Goal: Task Accomplishment & Management: Use online tool/utility

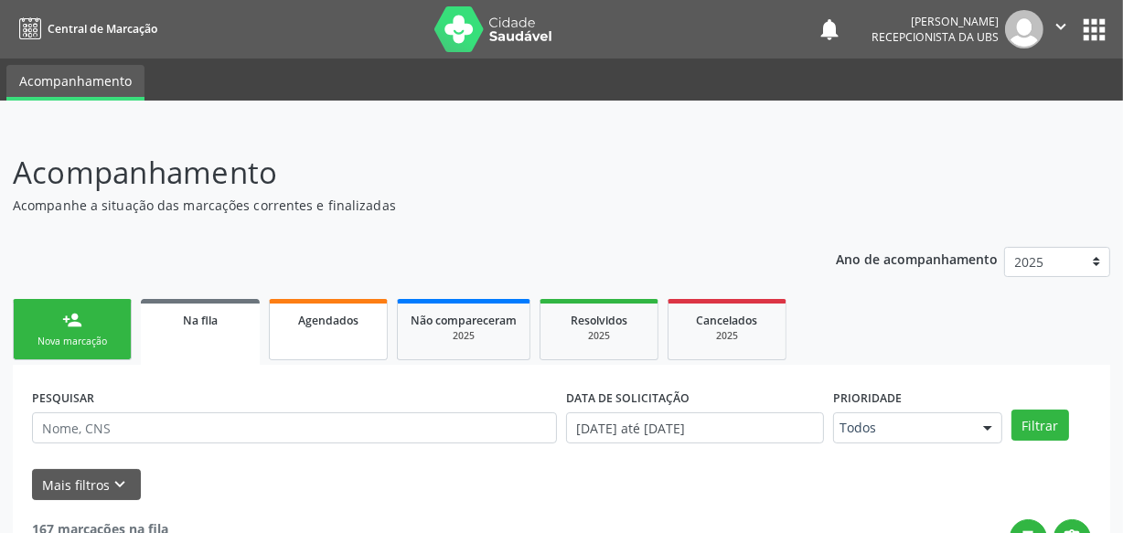
click at [340, 340] on link "Agendados" at bounding box center [328, 329] width 119 height 61
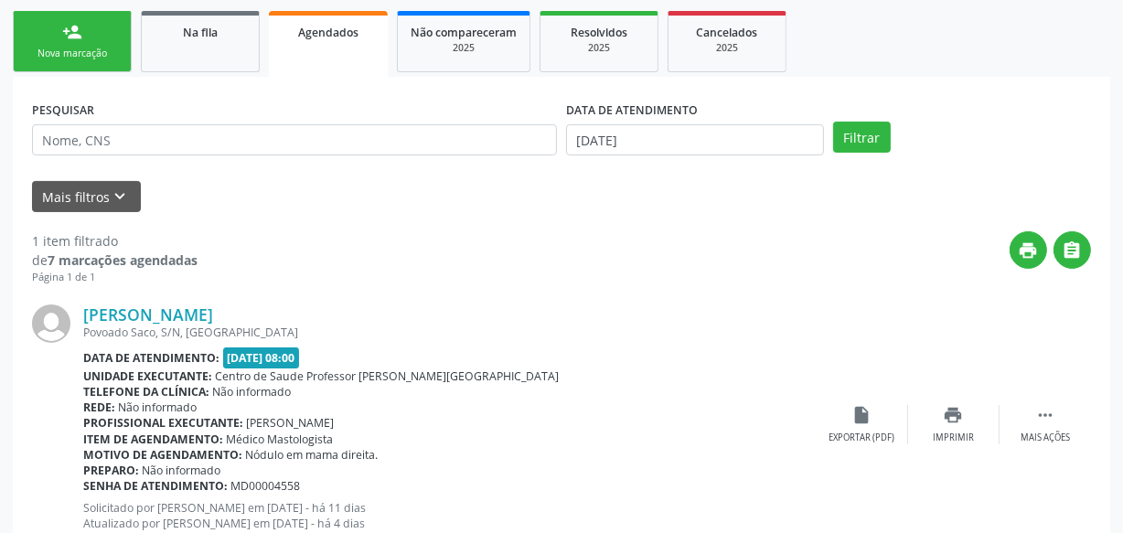
scroll to position [349, 0]
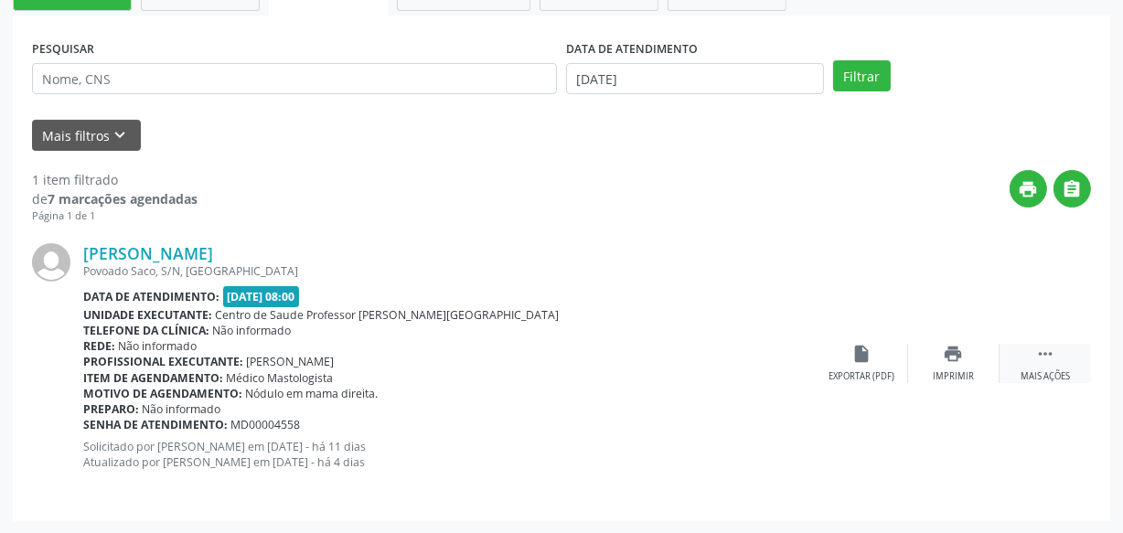
click at [1039, 349] on icon "" at bounding box center [1045, 354] width 20 height 20
click at [784, 357] on div "print Imprimir" at bounding box center [770, 363] width 91 height 39
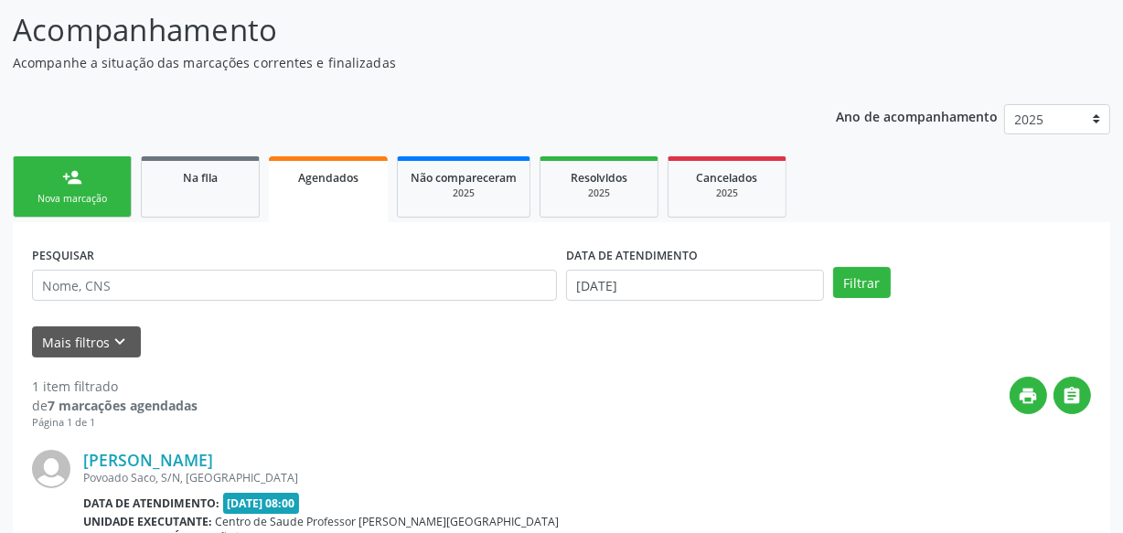
scroll to position [249, 0]
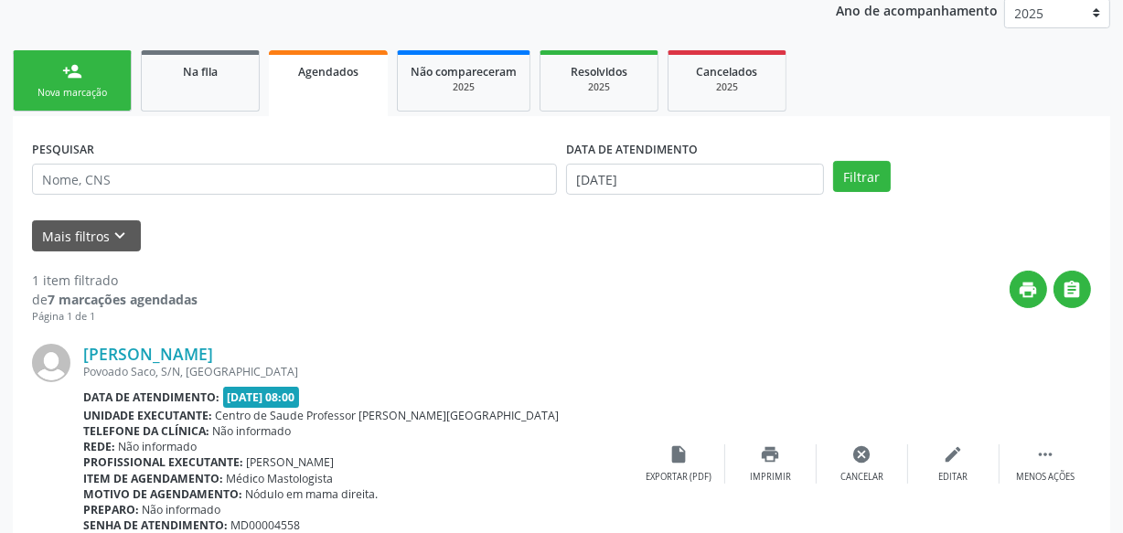
click at [495, 216] on form "PESQUISAR DATA DE ATENDIMENTO [DATE] Filtrar UNIDADE EXECUTANTE Selecione uma u…" at bounding box center [561, 193] width 1059 height 116
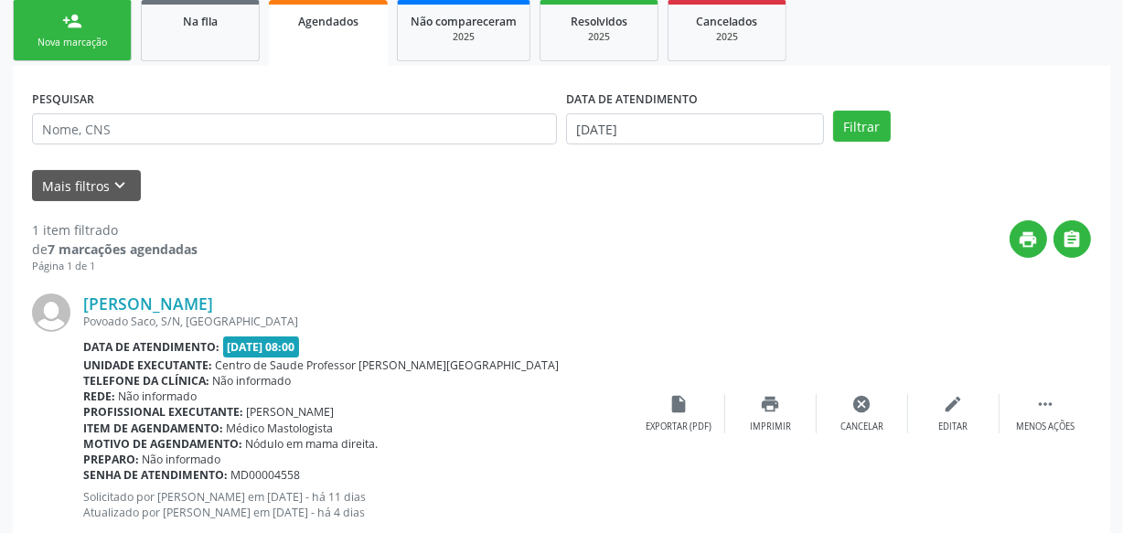
scroll to position [349, 0]
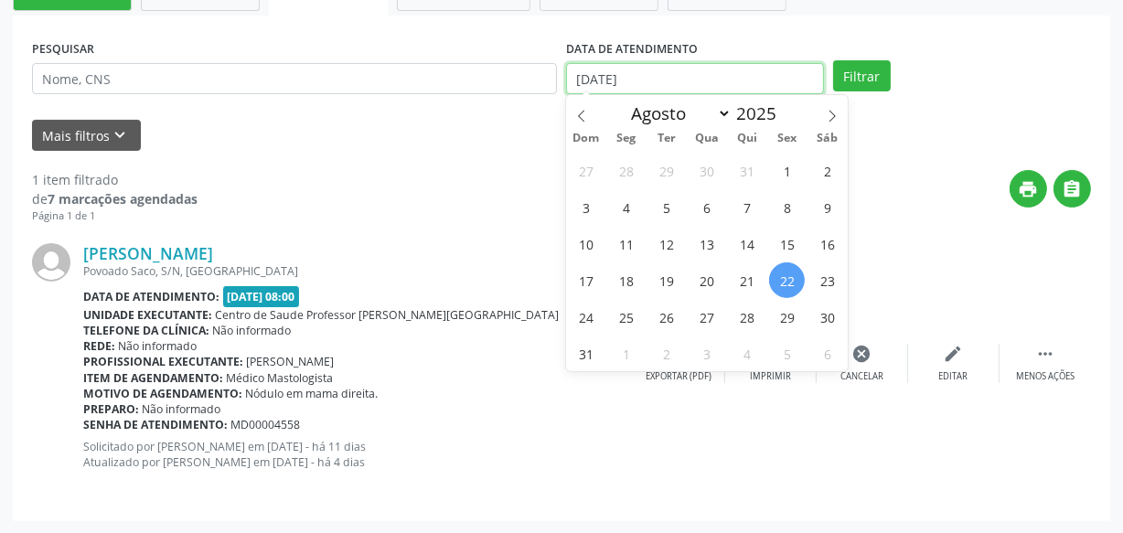
click at [662, 80] on input "[DATE]" at bounding box center [695, 78] width 258 height 31
click at [599, 356] on span "31" at bounding box center [587, 354] width 36 height 36
type input "[DATE]"
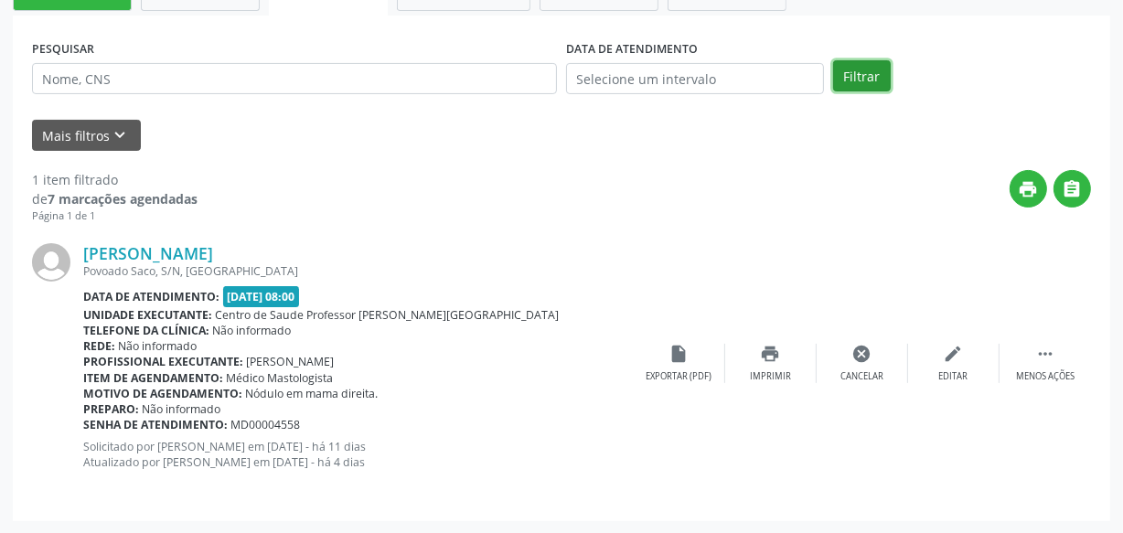
click at [878, 84] on button "Filtrar" at bounding box center [862, 75] width 58 height 31
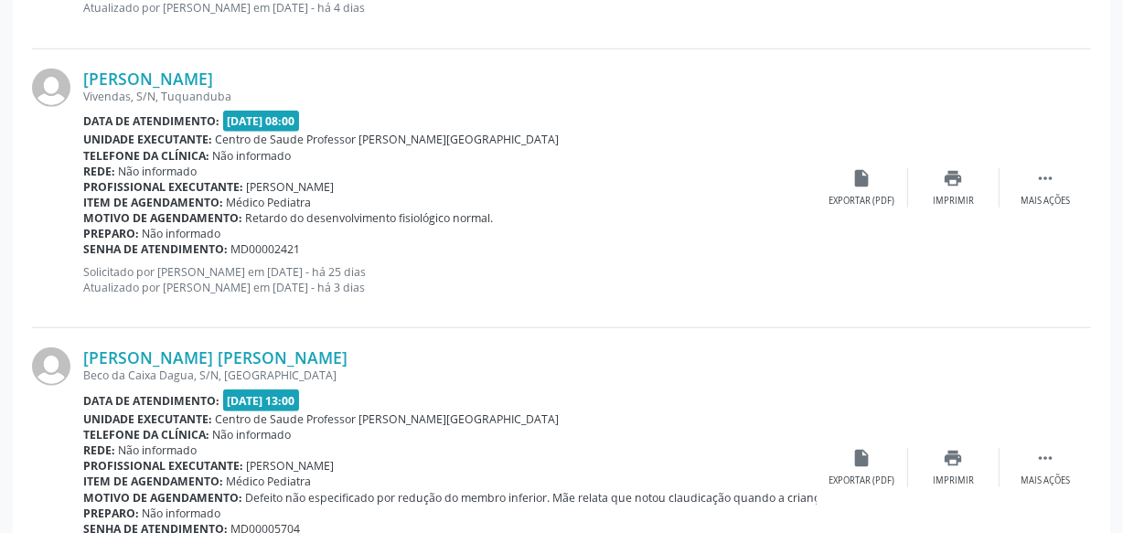
scroll to position [1347, 0]
click at [959, 181] on icon "print" at bounding box center [954, 177] width 20 height 20
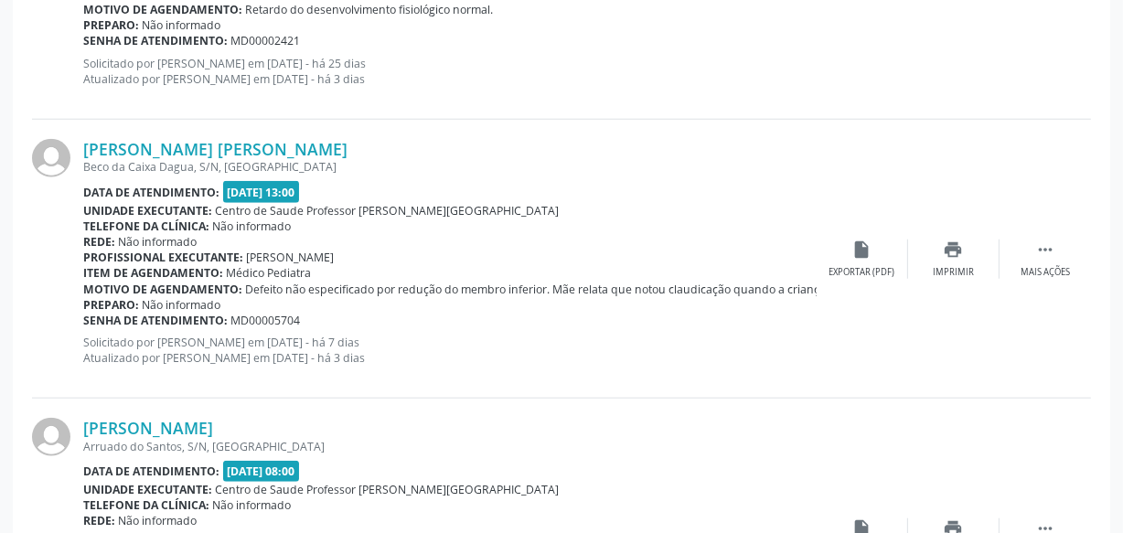
scroll to position [1597, 0]
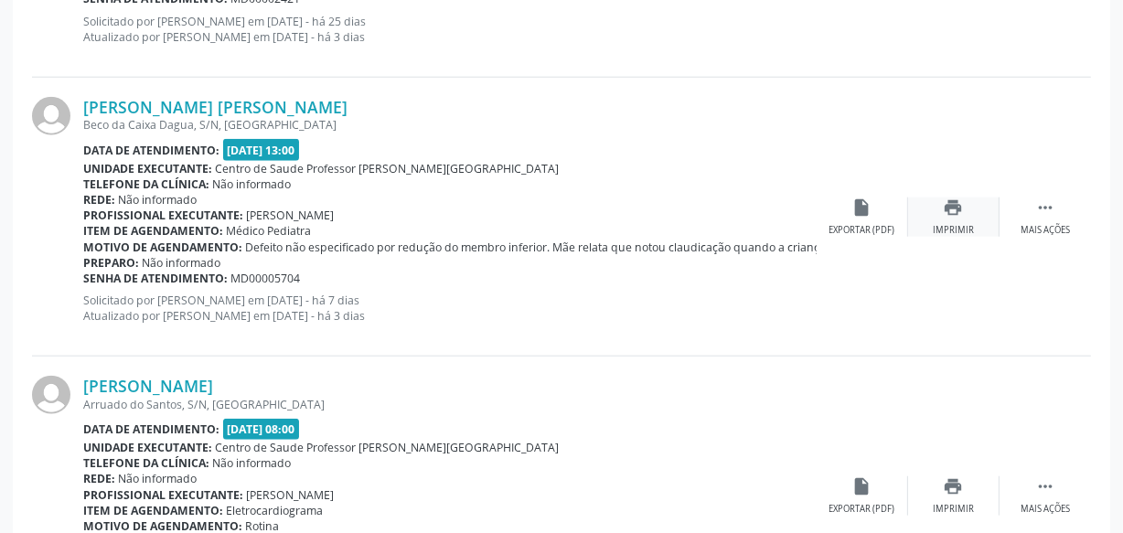
click at [967, 208] on div "print Imprimir" at bounding box center [953, 217] width 91 height 39
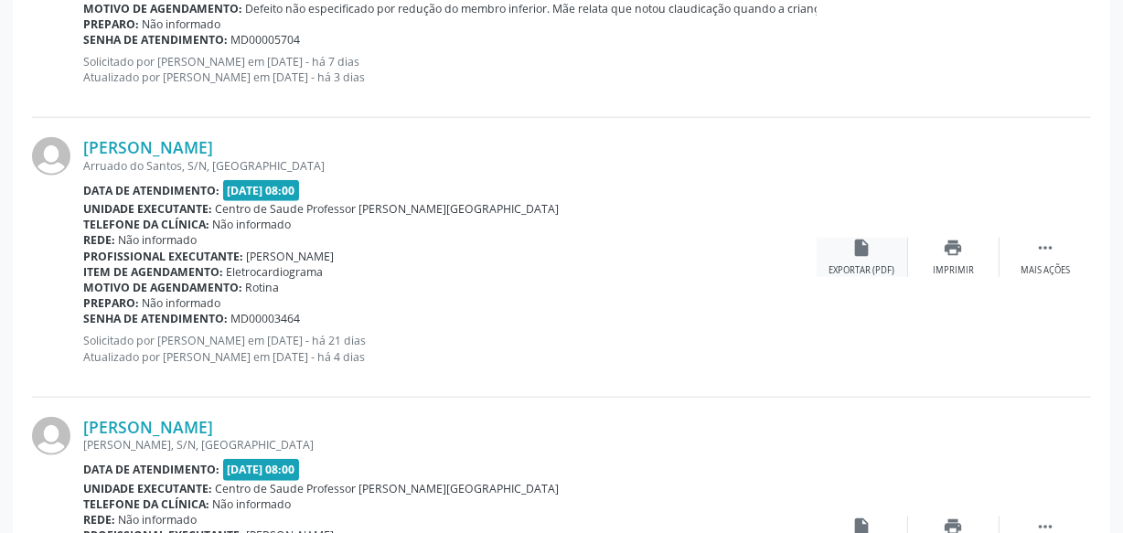
scroll to position [1846, 0]
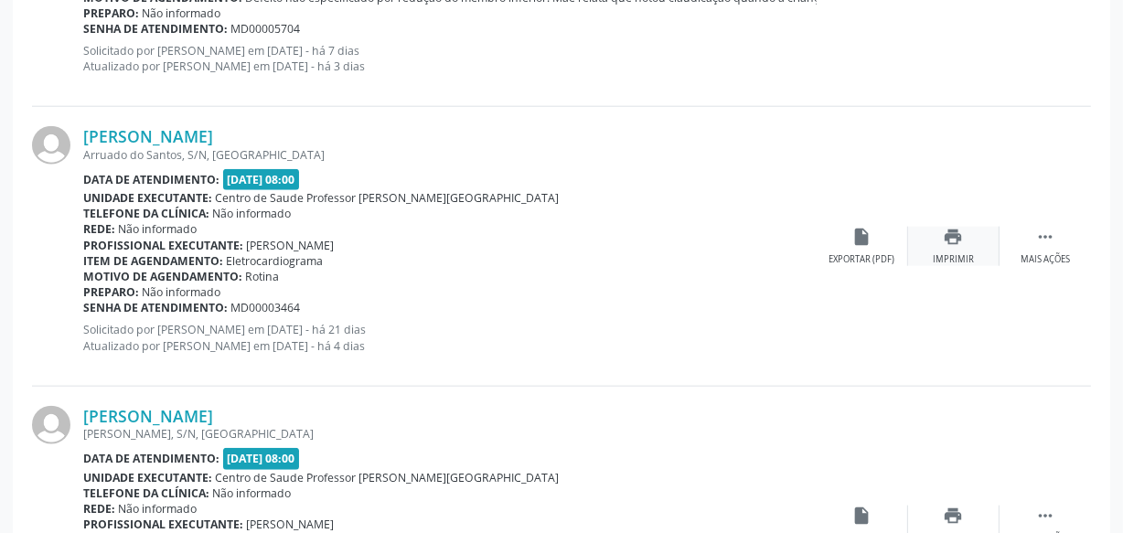
click at [951, 242] on icon "print" at bounding box center [954, 237] width 20 height 20
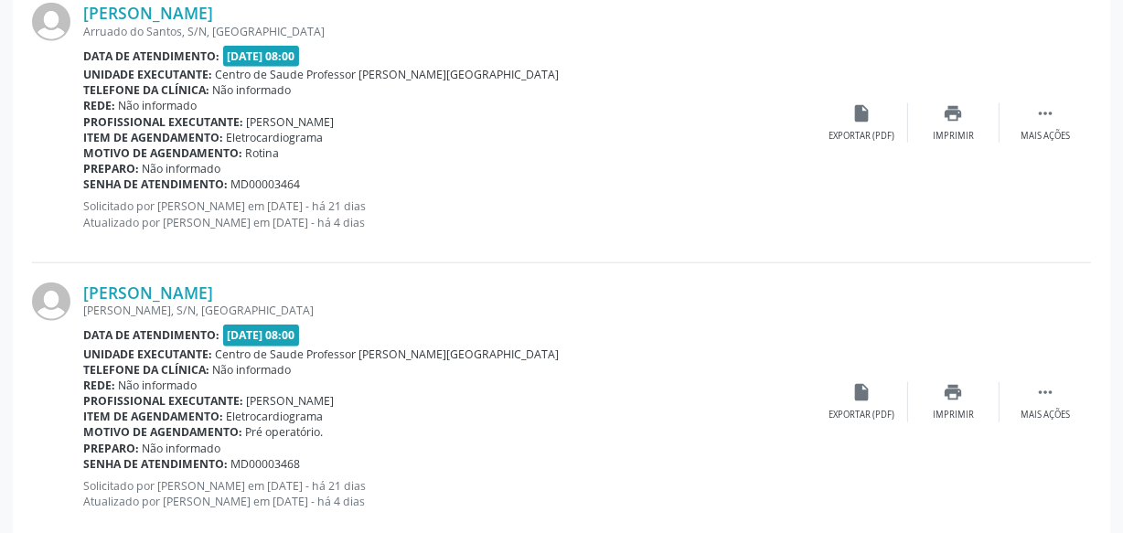
scroll to position [2007, 0]
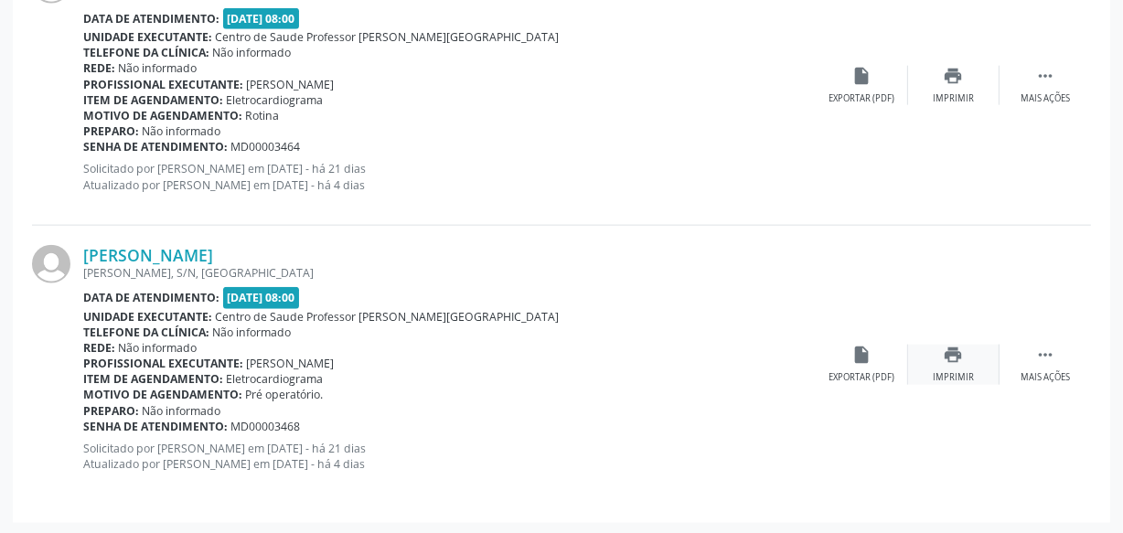
click at [970, 355] on div "print Imprimir" at bounding box center [953, 364] width 91 height 39
